Goal: Navigation & Orientation: Find specific page/section

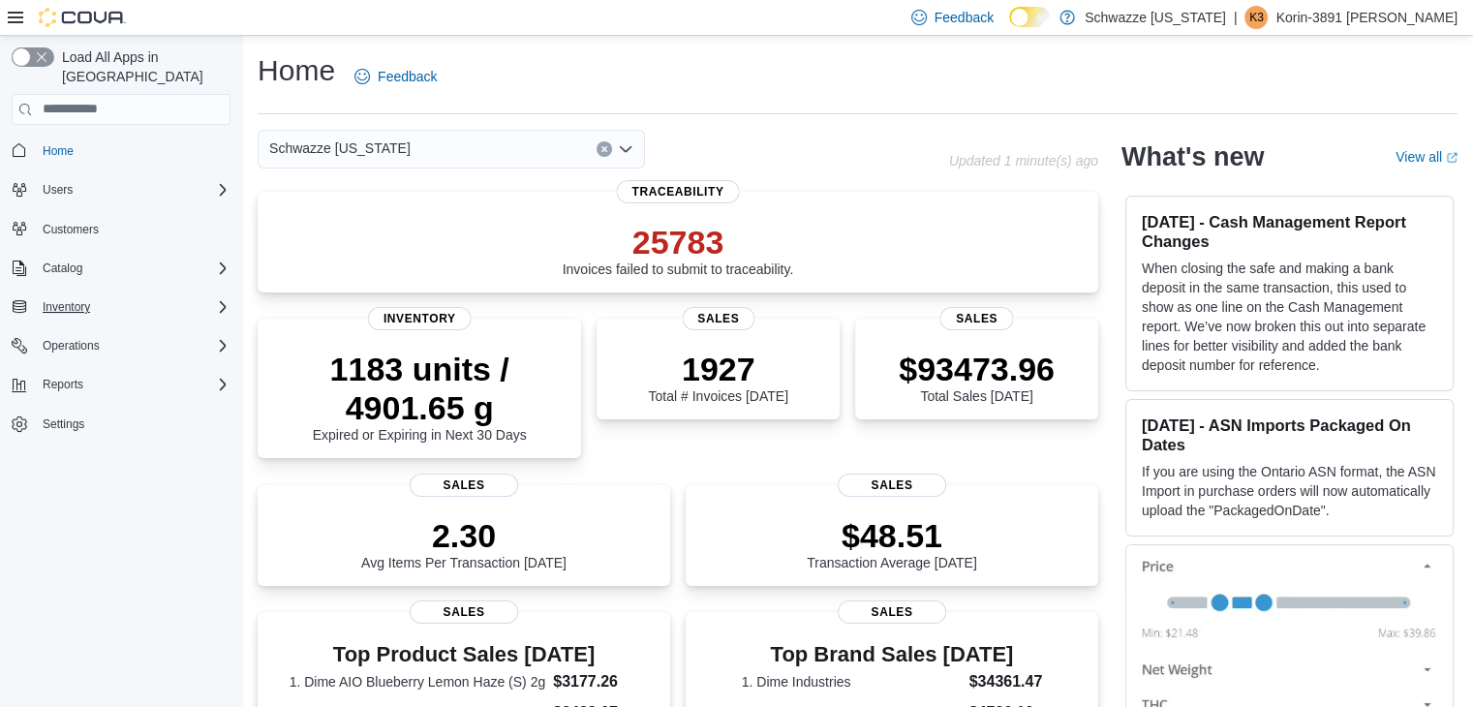
click at [206, 295] on div "Inventory" at bounding box center [133, 306] width 196 height 23
